Goal: Task Accomplishment & Management: Manage account settings

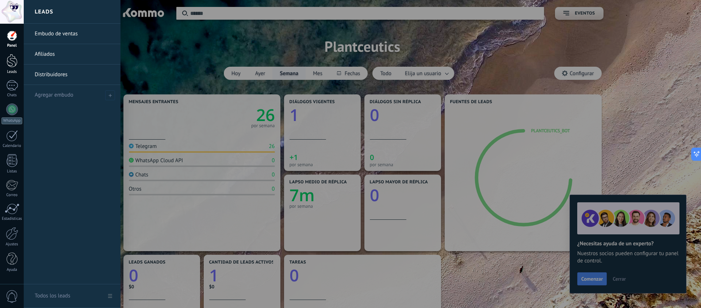
click at [16, 66] on div at bounding box center [12, 61] width 11 height 14
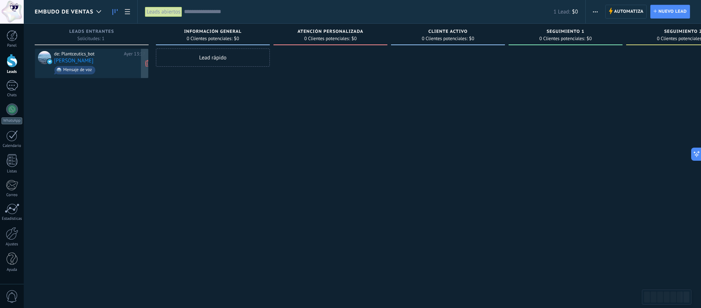
click at [99, 57] on div "de: Plantceutics_bot [DATE] 13:17 [PERSON_NAME] Mensaje de voz" at bounding box center [99, 63] width 91 height 25
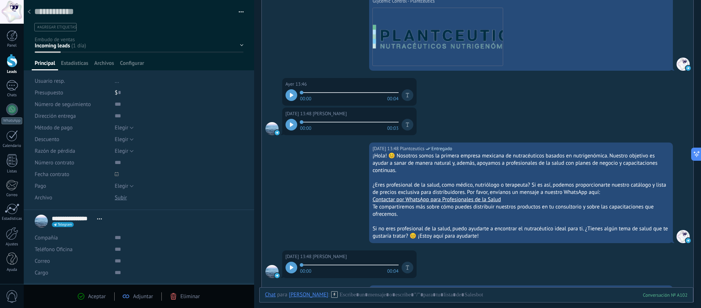
scroll to position [897, 0]
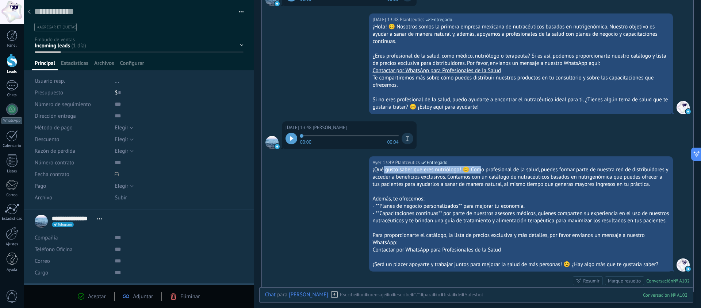
drag, startPoint x: 418, startPoint y: 172, endPoint x: 481, endPoint y: 174, distance: 63.2
click at [480, 173] on div "¡Qué gusto saber que eres nutriólogo! 😊 Como profesional de la salud, puedes fo…" at bounding box center [520, 177] width 297 height 22
click at [486, 176] on div "¡Qué gusto saber que eres nutriólogo! 😊 Como profesional de la salud, puedes fo…" at bounding box center [520, 177] width 297 height 22
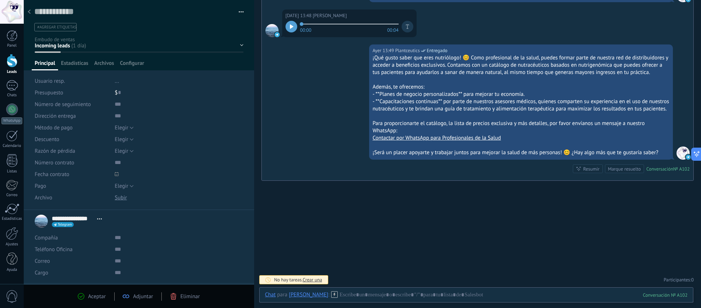
scroll to position [1016, 0]
